Goal: Information Seeking & Learning: Compare options

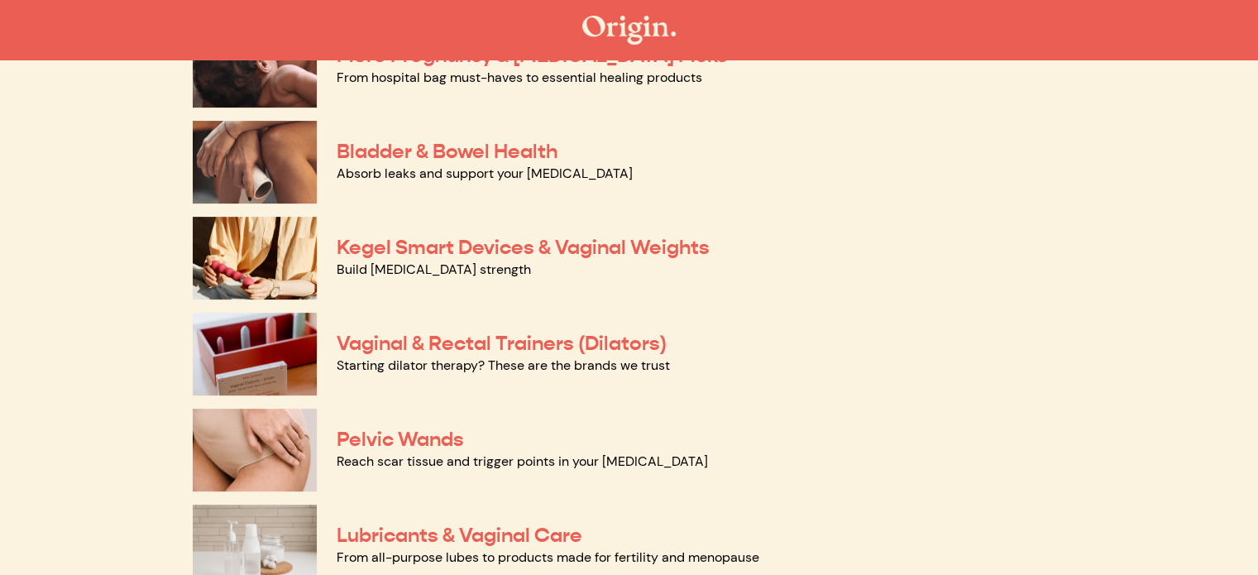
scroll to position [496, 0]
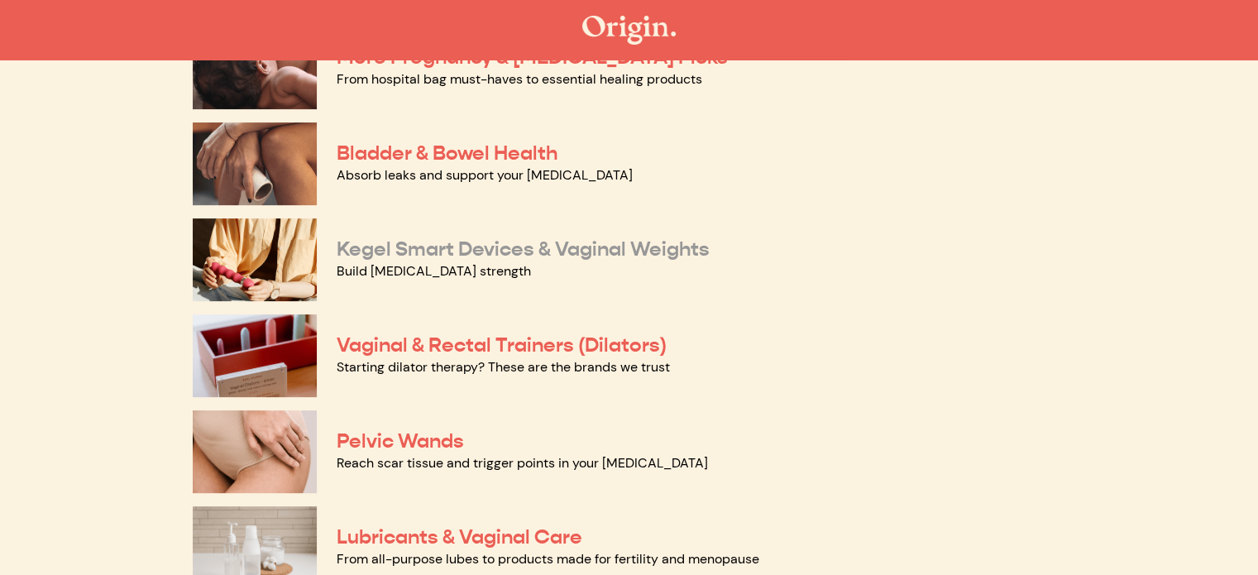
click at [654, 251] on link "Kegel Smart Devices & Vaginal Weights" at bounding box center [523, 249] width 373 height 25
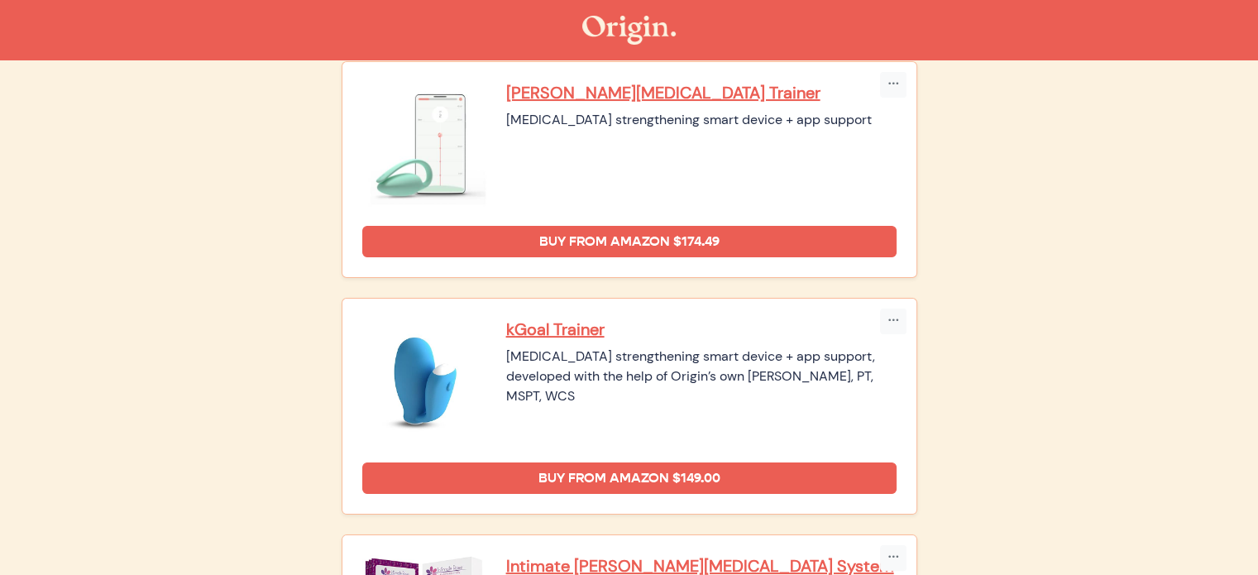
scroll to position [218, 0]
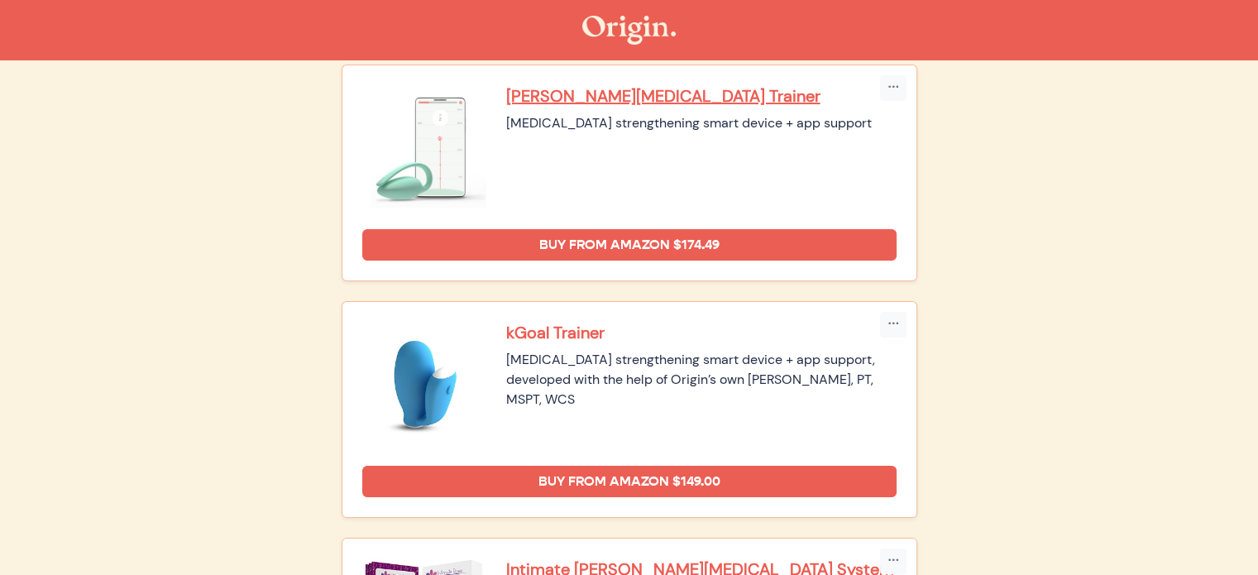
click at [586, 327] on p "kGoal Trainer" at bounding box center [701, 333] width 390 height 22
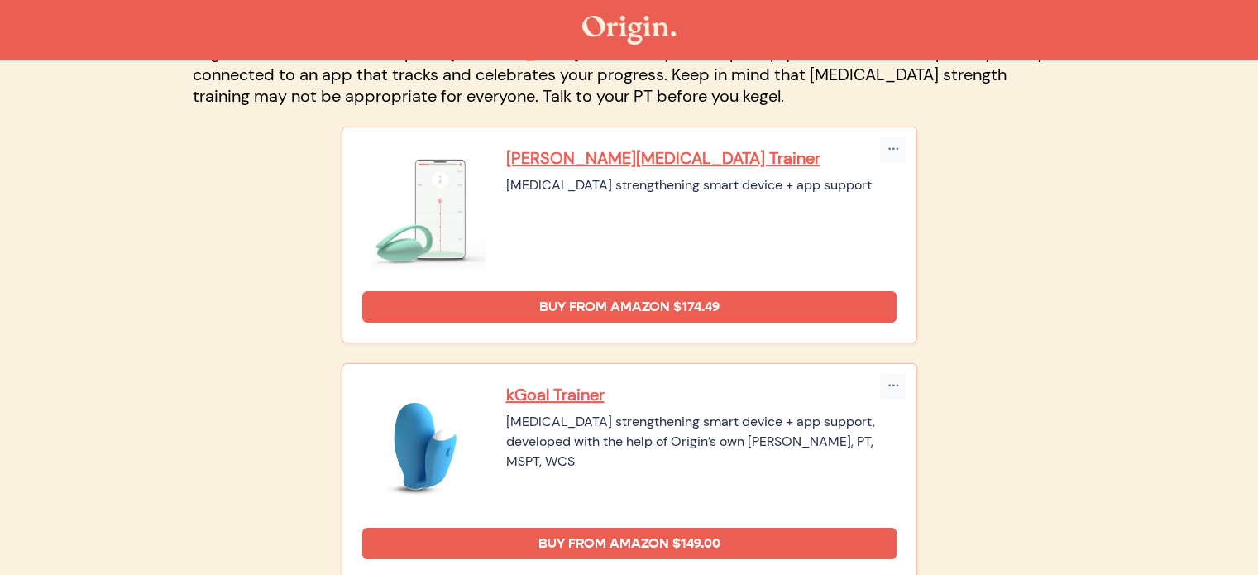
scroll to position [165, 0]
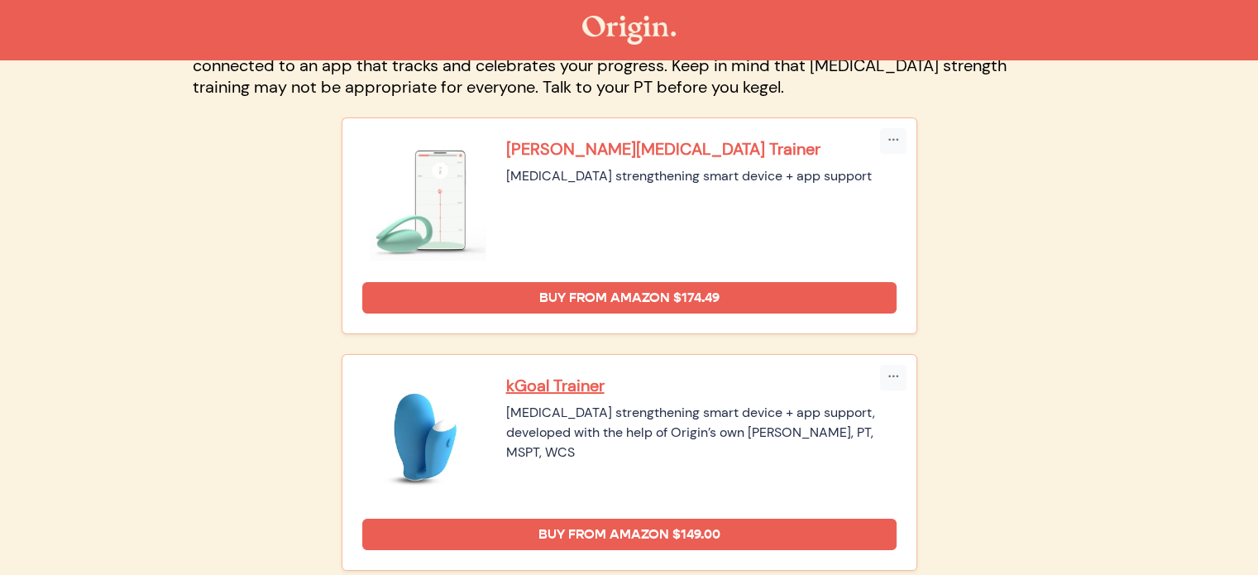
click at [658, 154] on p "[PERSON_NAME][MEDICAL_DATA] Trainer" at bounding box center [701, 149] width 390 height 22
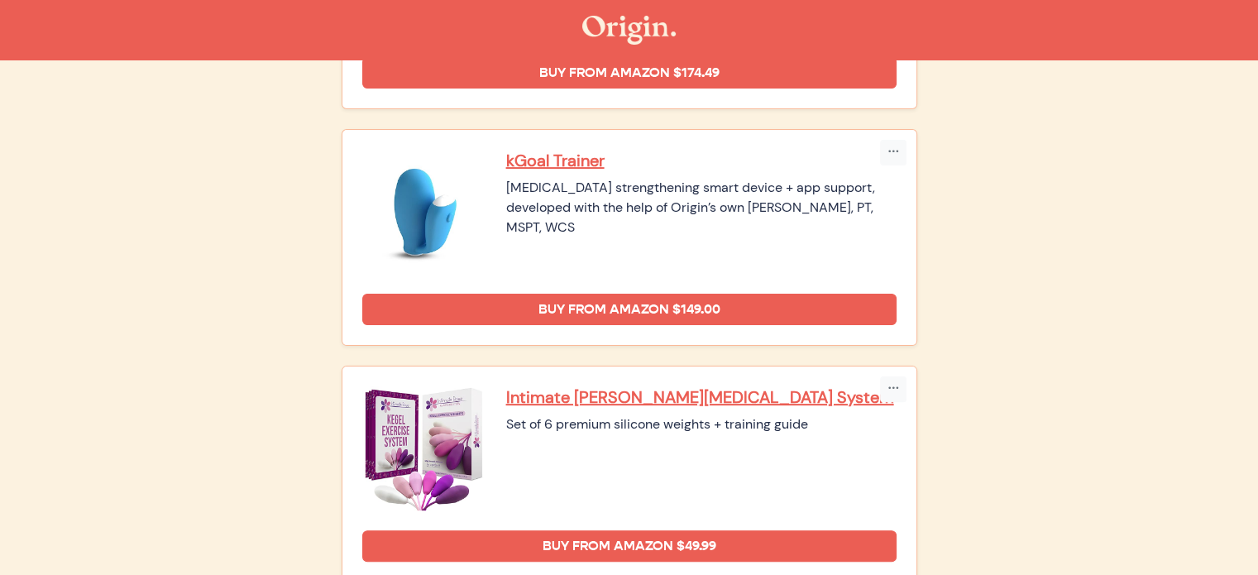
scroll to position [396, 0]
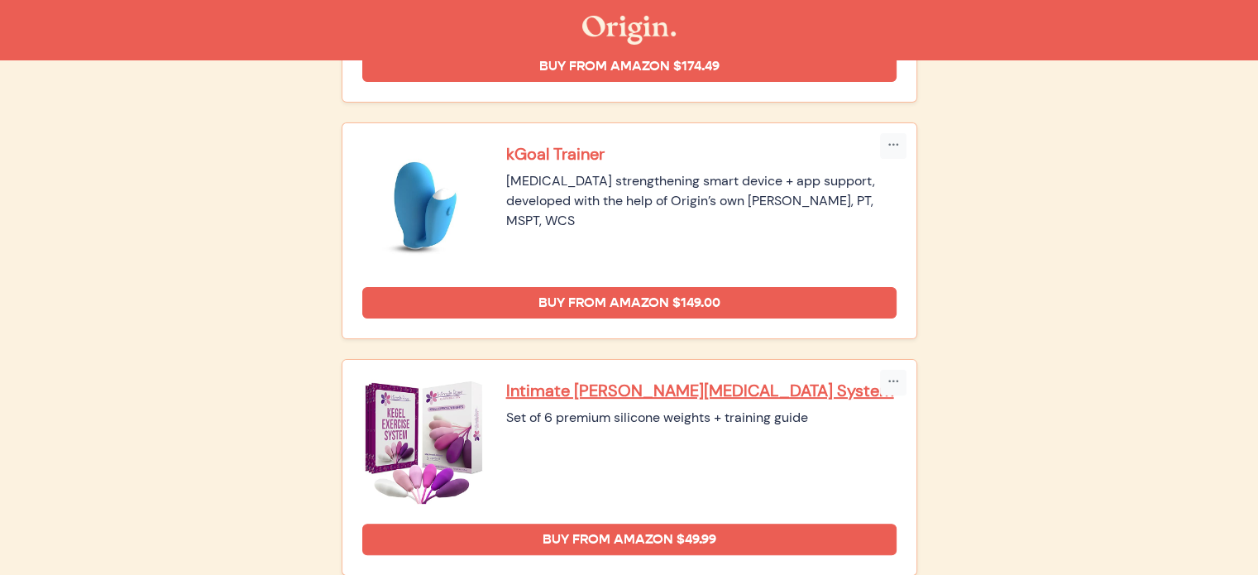
click at [569, 146] on p "kGoal Trainer" at bounding box center [701, 154] width 390 height 22
